Goal: Task Accomplishment & Management: Manage account settings

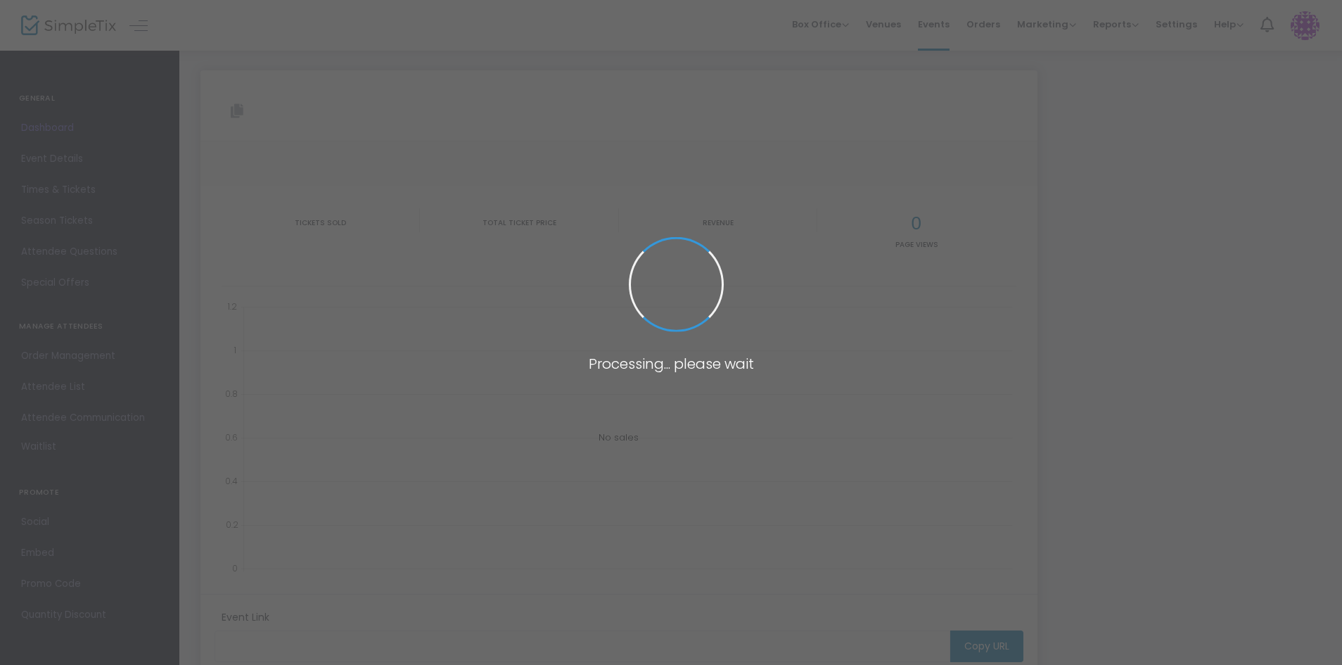
type input "[URL][DOMAIN_NAME]"
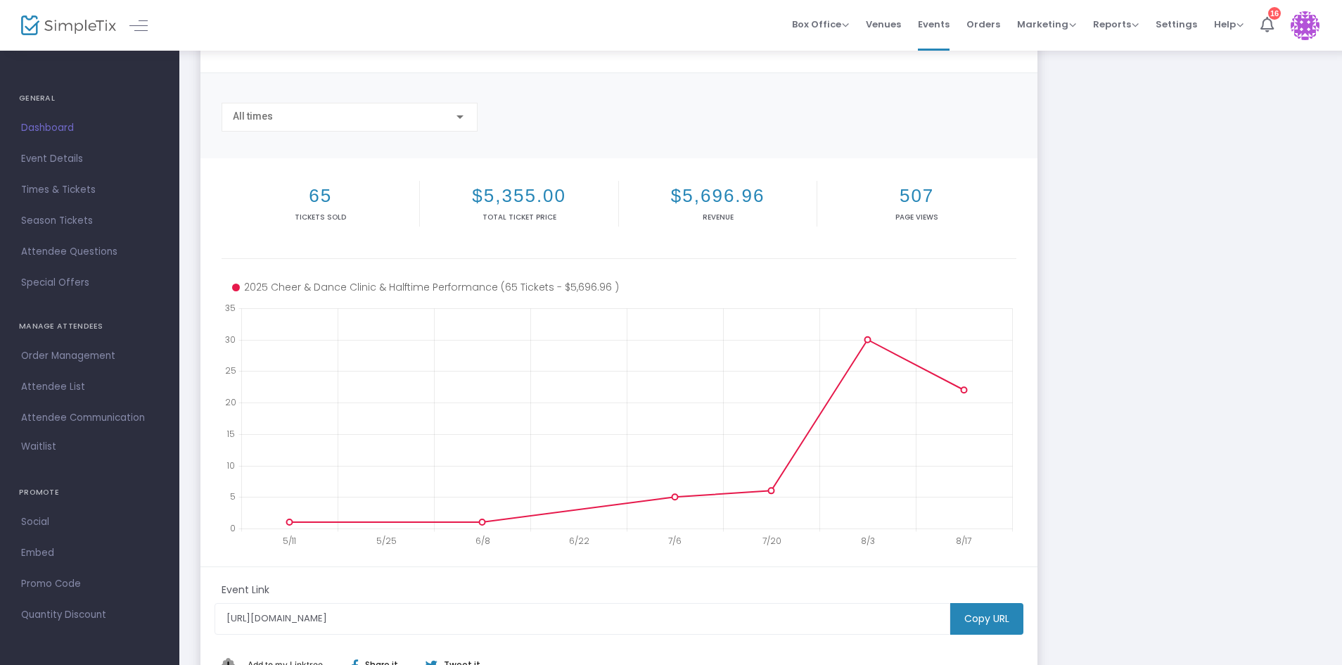
scroll to position [88, 0]
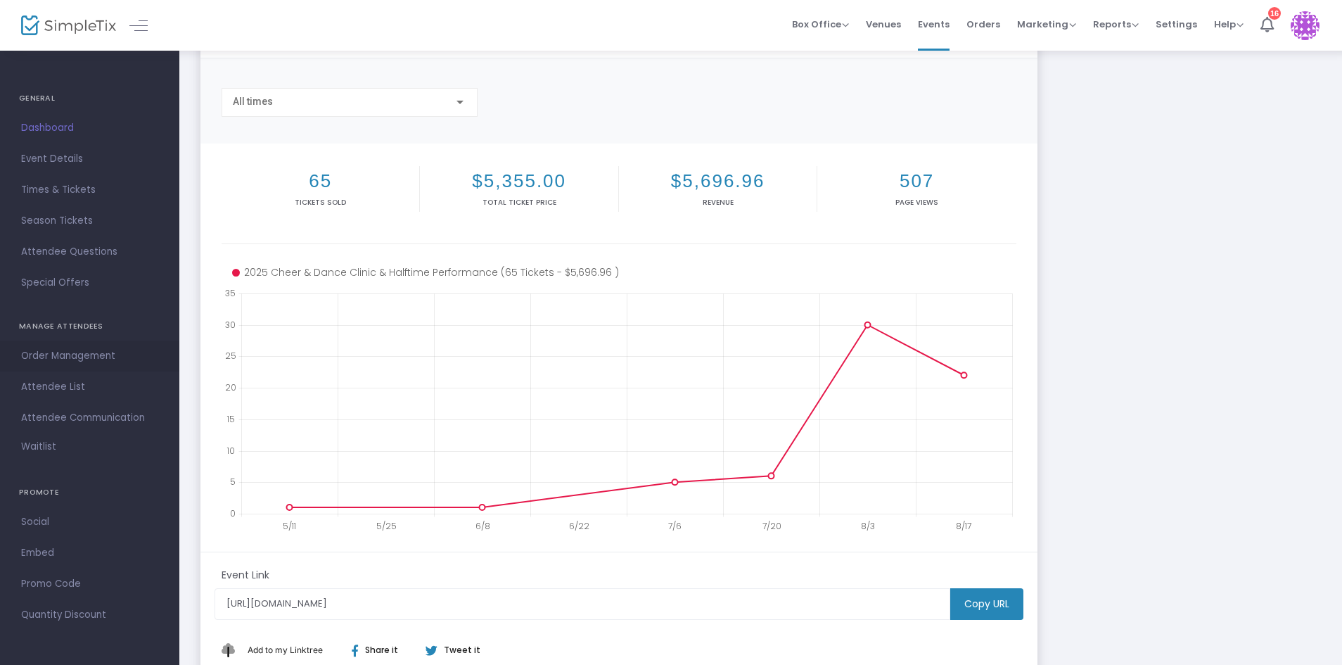
click at [70, 354] on span "Order Management" at bounding box center [89, 356] width 137 height 18
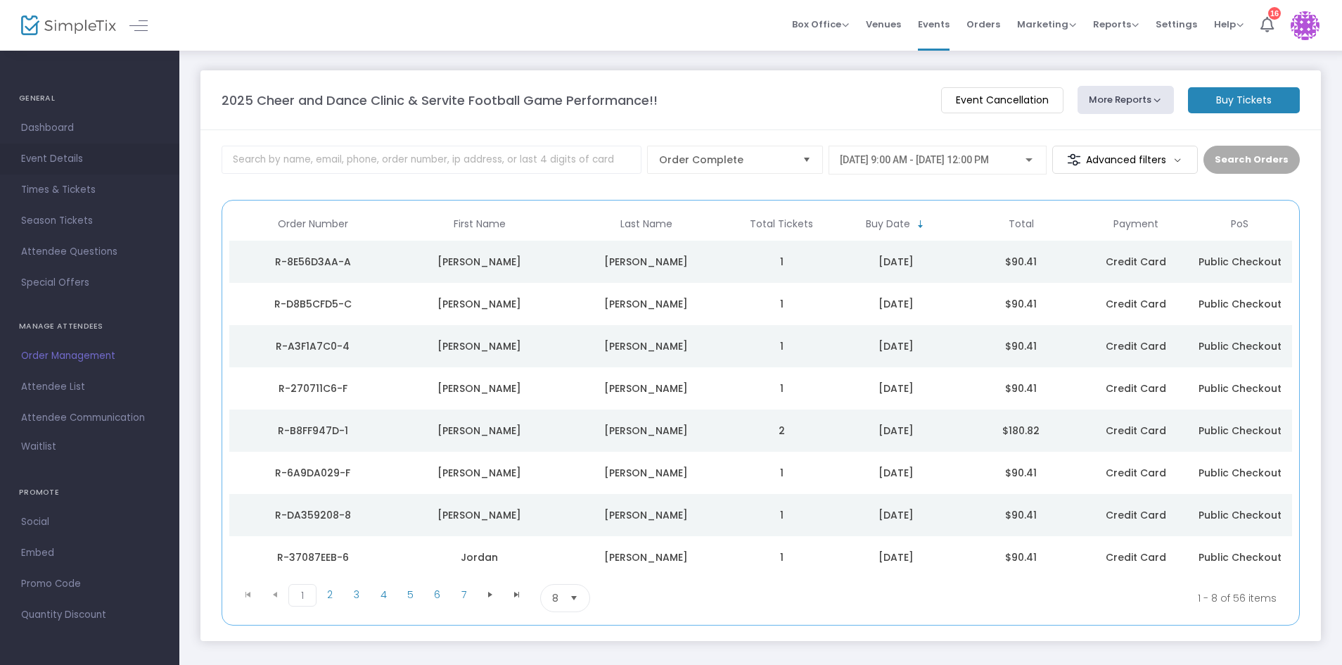
click at [41, 150] on span "Event Details" at bounding box center [89, 159] width 137 height 18
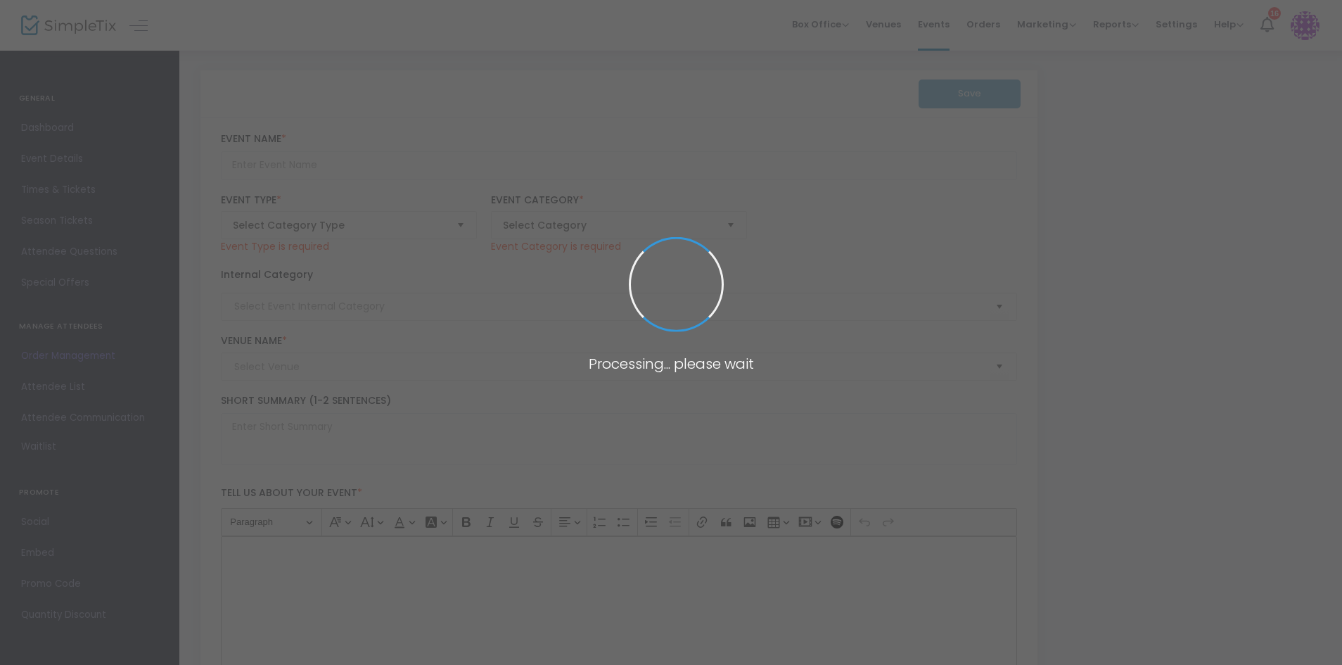
type input "2025 Cheer and Dance Clinic & Servite Football Game Performance!!"
type textarea "Join us for a one-day Cheer & Dance Clinic, followed by a Servite Football game…"
checkbox input "true"
type input "Register Now"
type input "Rosary Academy"
